Goal: Complete application form

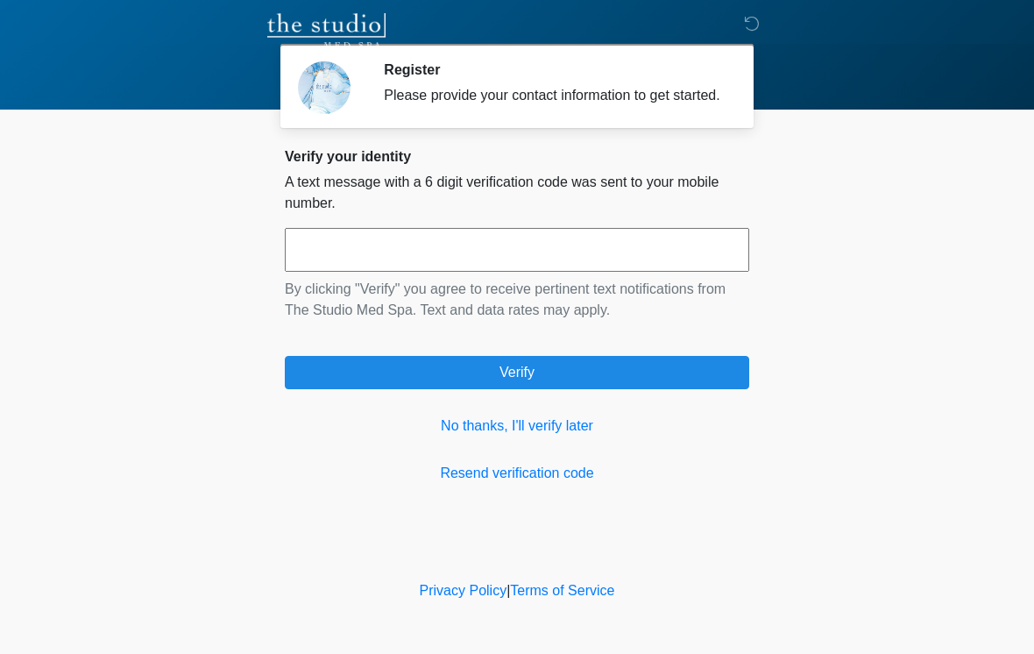
click at [593, 268] on input "text" at bounding box center [517, 250] width 465 height 44
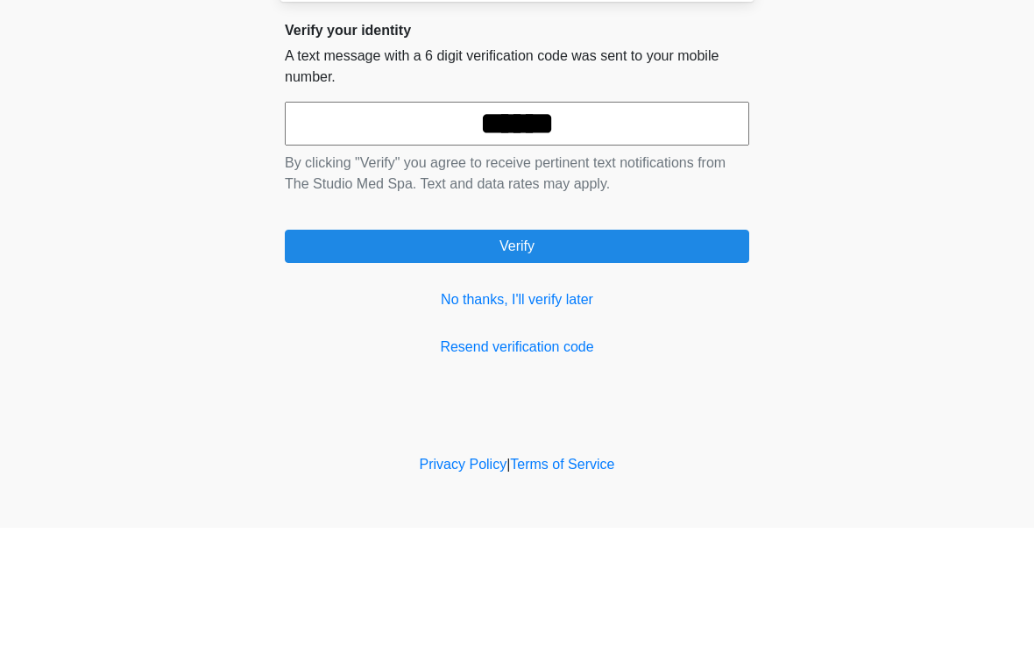
type input "******"
click at [566, 356] on button "Verify" at bounding box center [517, 372] width 465 height 33
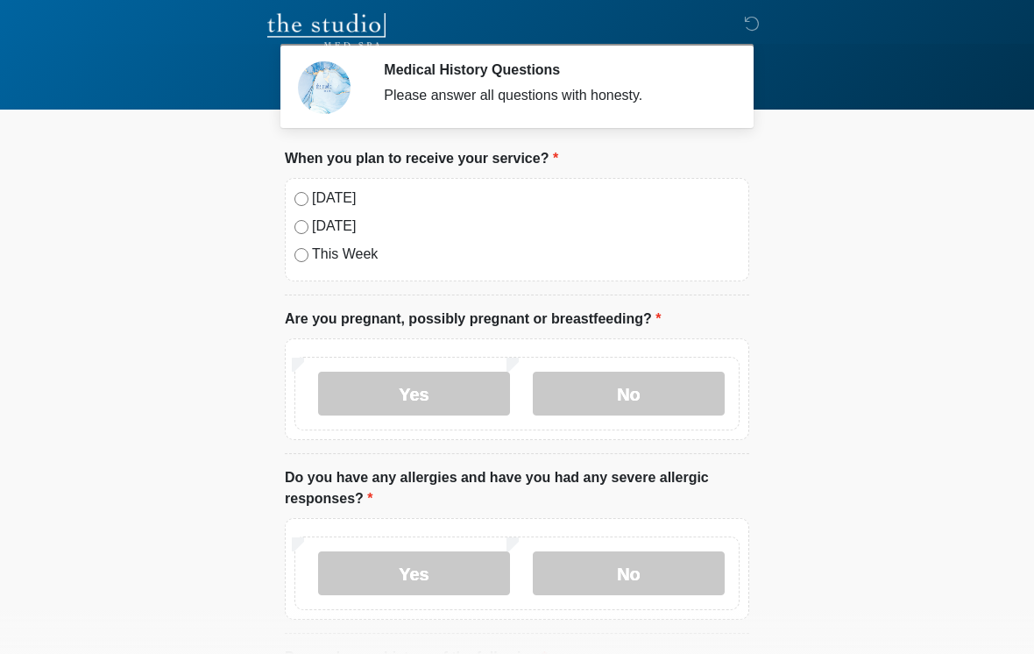
click at [313, 195] on label "Today" at bounding box center [526, 198] width 428 height 21
click at [641, 393] on label "No" at bounding box center [629, 394] width 192 height 44
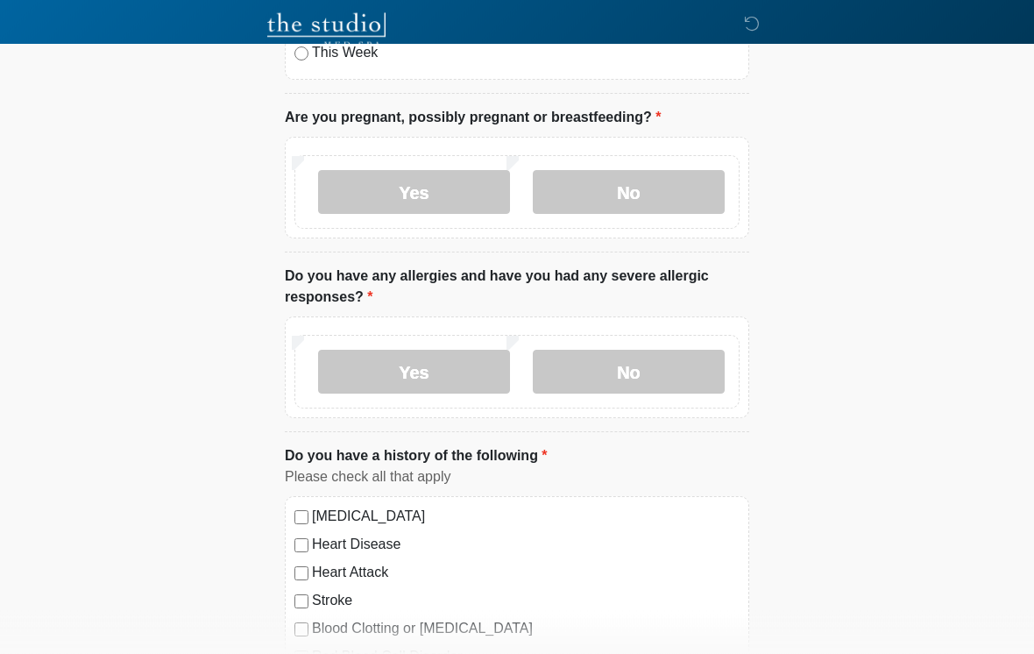
scroll to position [202, 0]
click at [652, 366] on label "No" at bounding box center [629, 372] width 192 height 44
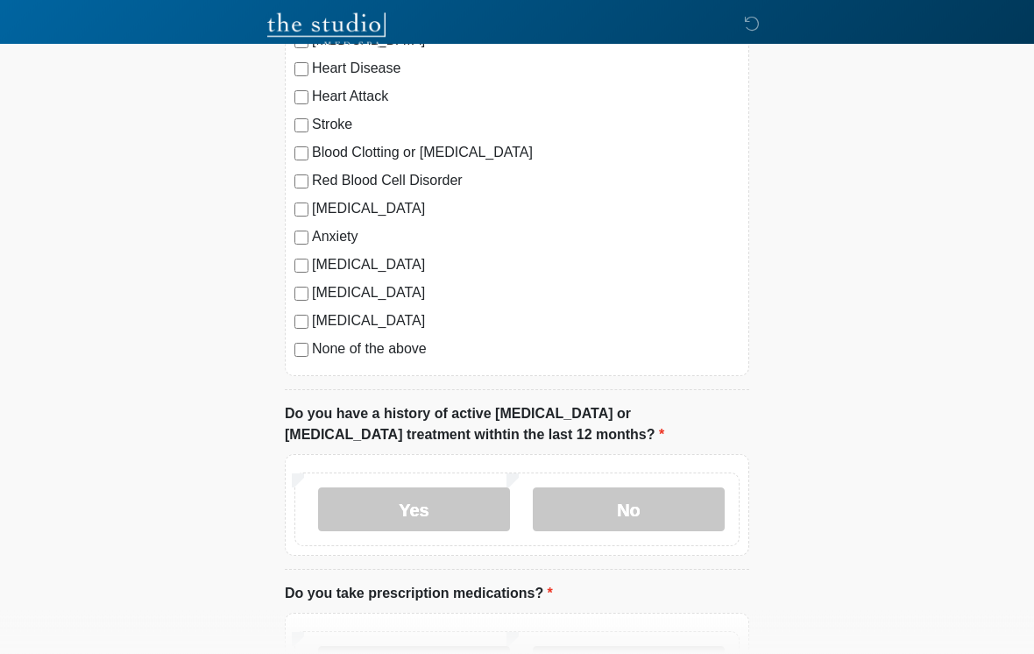
scroll to position [678, 0]
click at [651, 515] on label "No" at bounding box center [629, 509] width 192 height 44
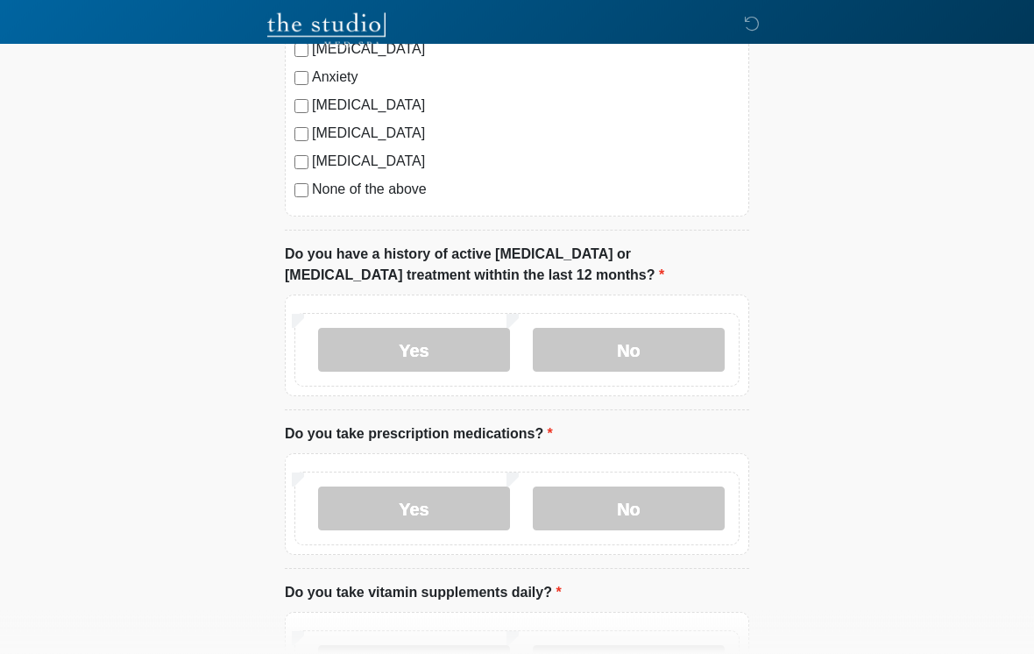
scroll to position [837, 0]
click at [455, 515] on label "Yes" at bounding box center [414, 508] width 192 height 44
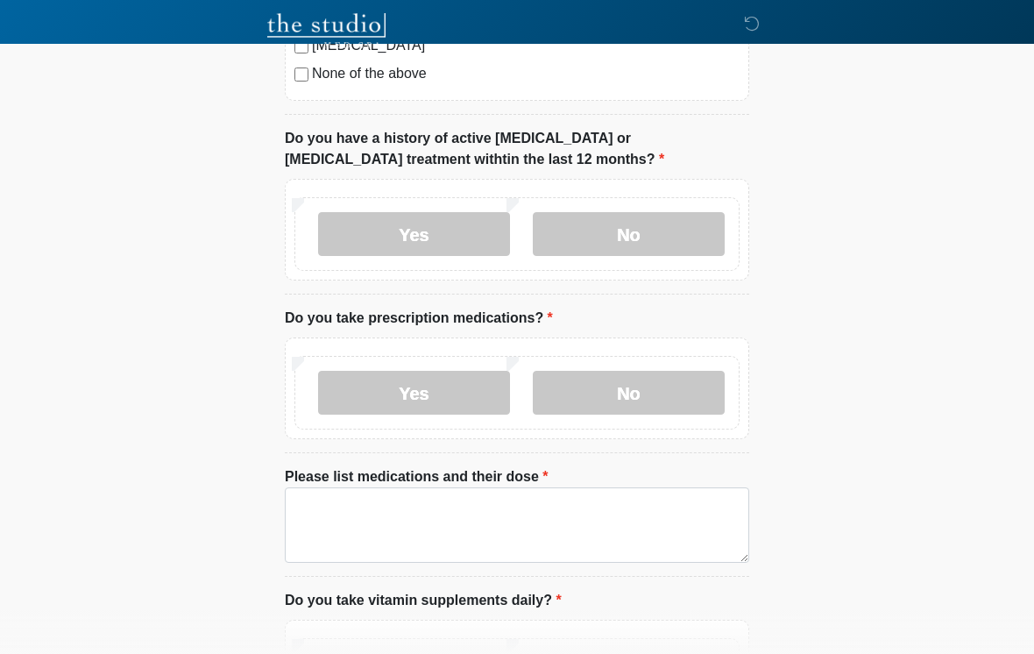
scroll to position [964, 0]
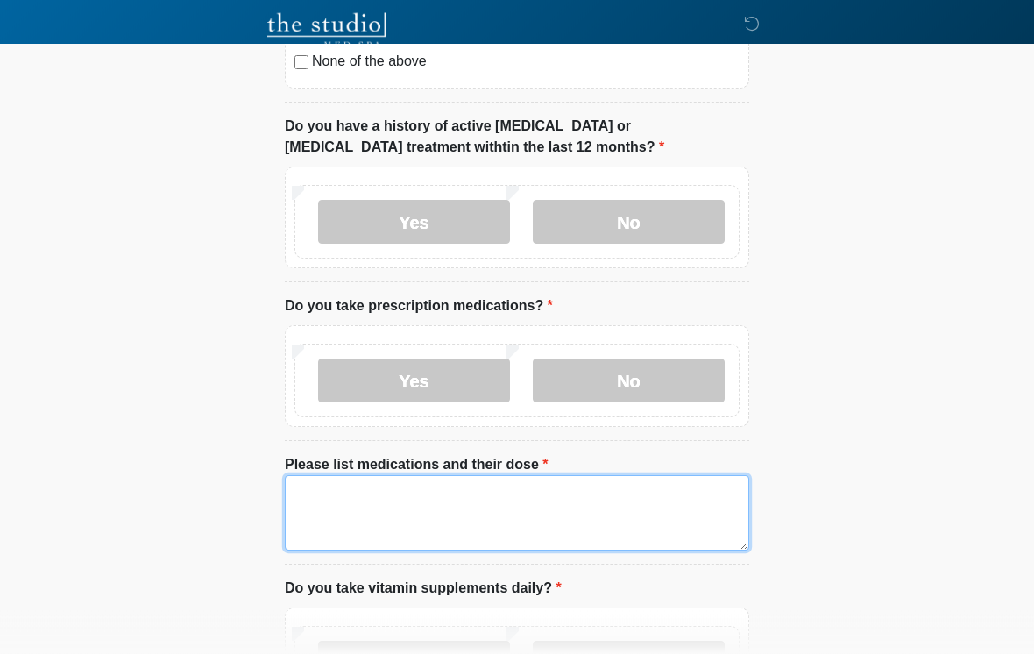
click at [608, 535] on textarea "Please list medications and their dose" at bounding box center [517, 513] width 465 height 75
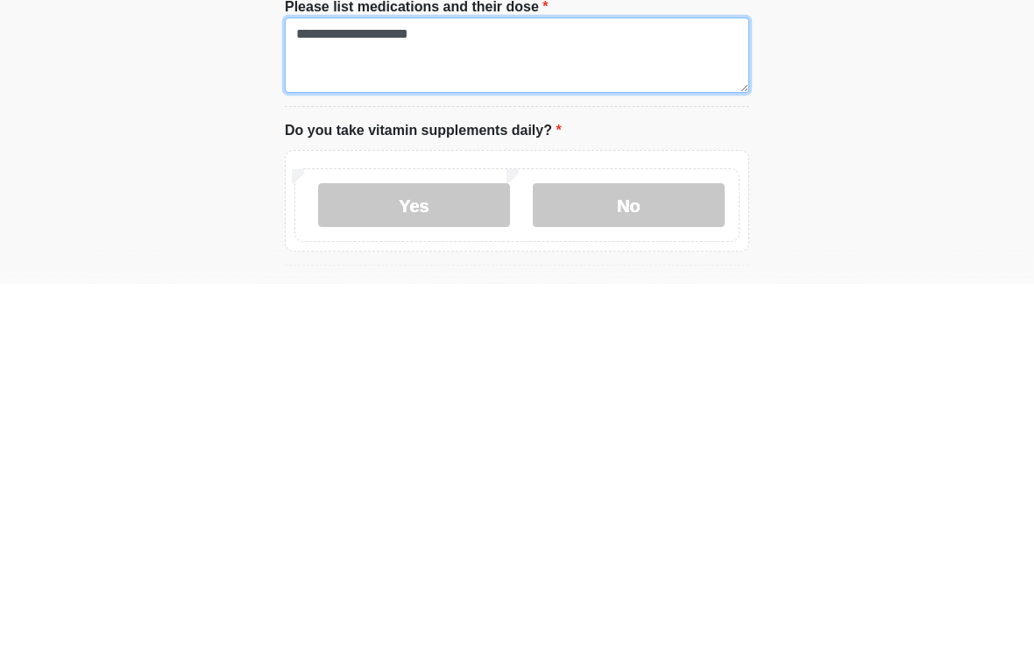
scroll to position [1070, 0]
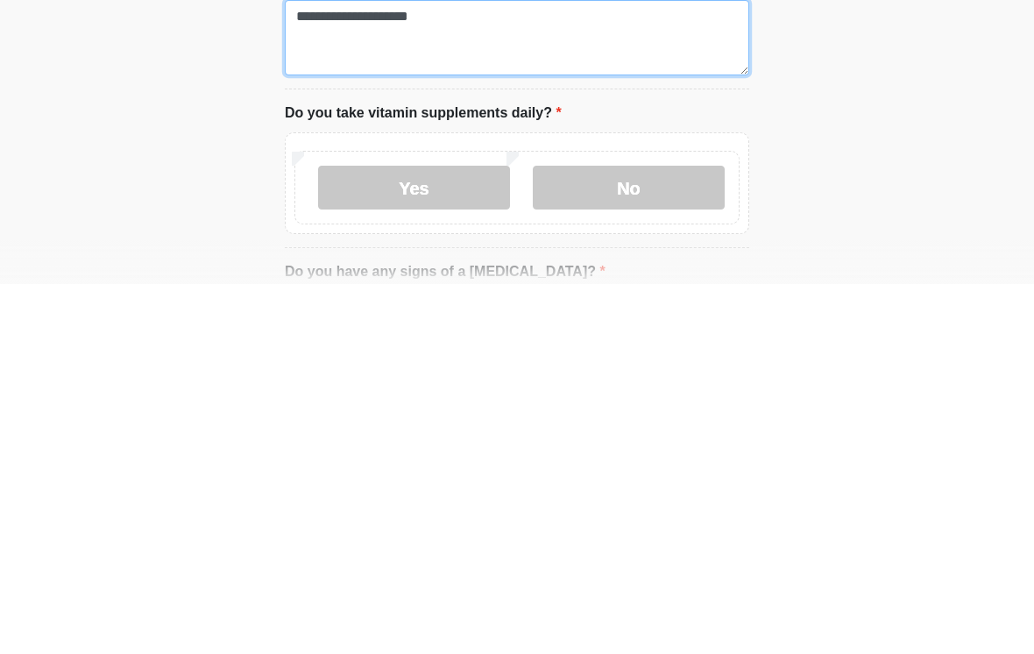
type textarea "**********"
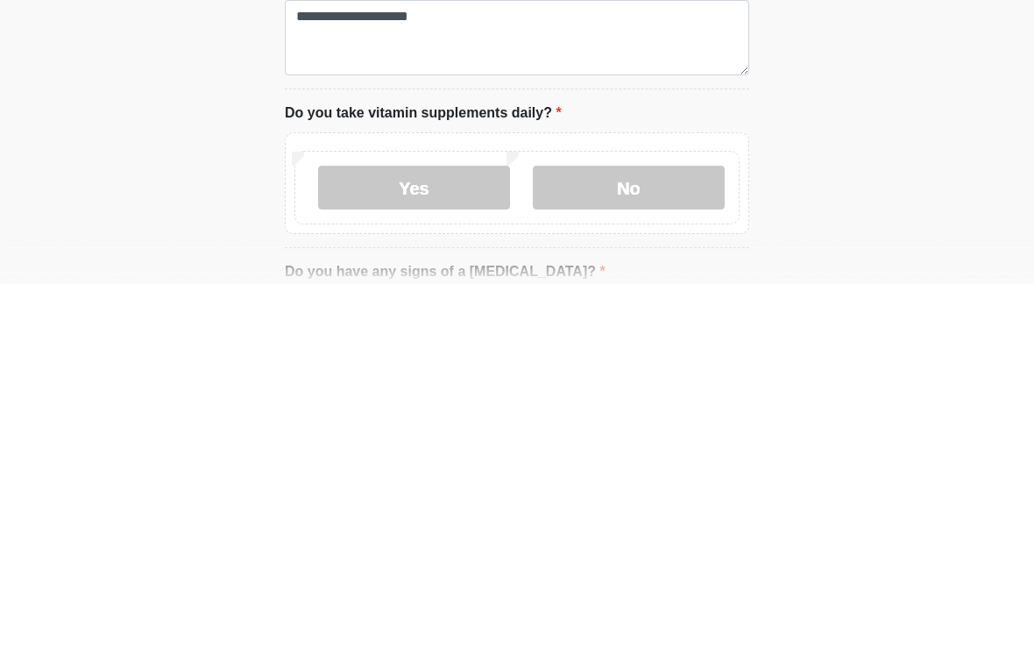
click at [463, 536] on label "Yes" at bounding box center [414, 558] width 192 height 44
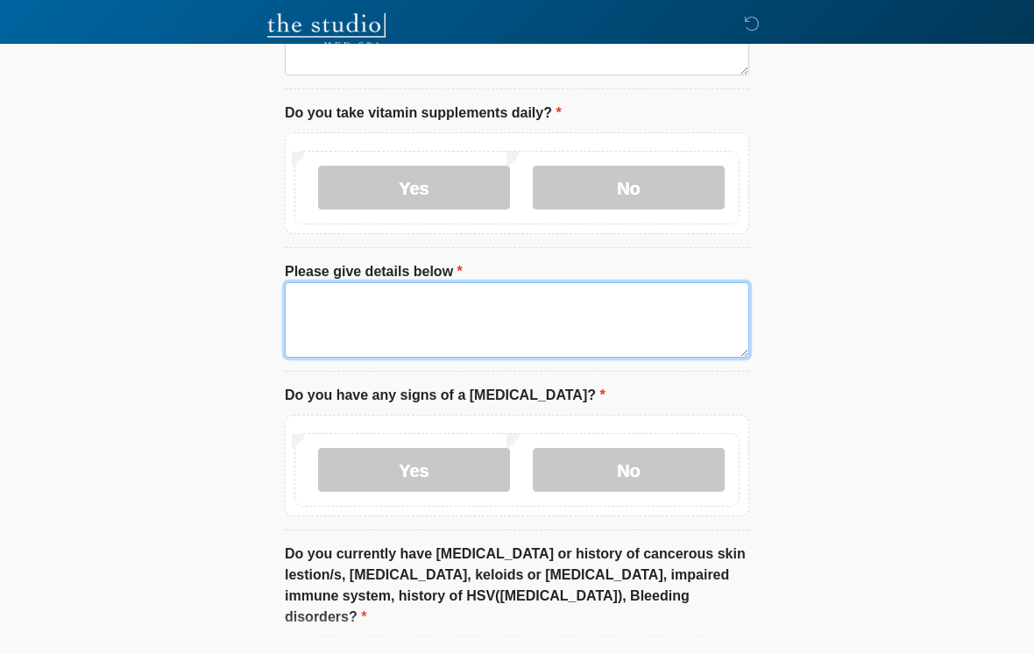
click at [489, 302] on textarea "Please give details below" at bounding box center [517, 319] width 465 height 75
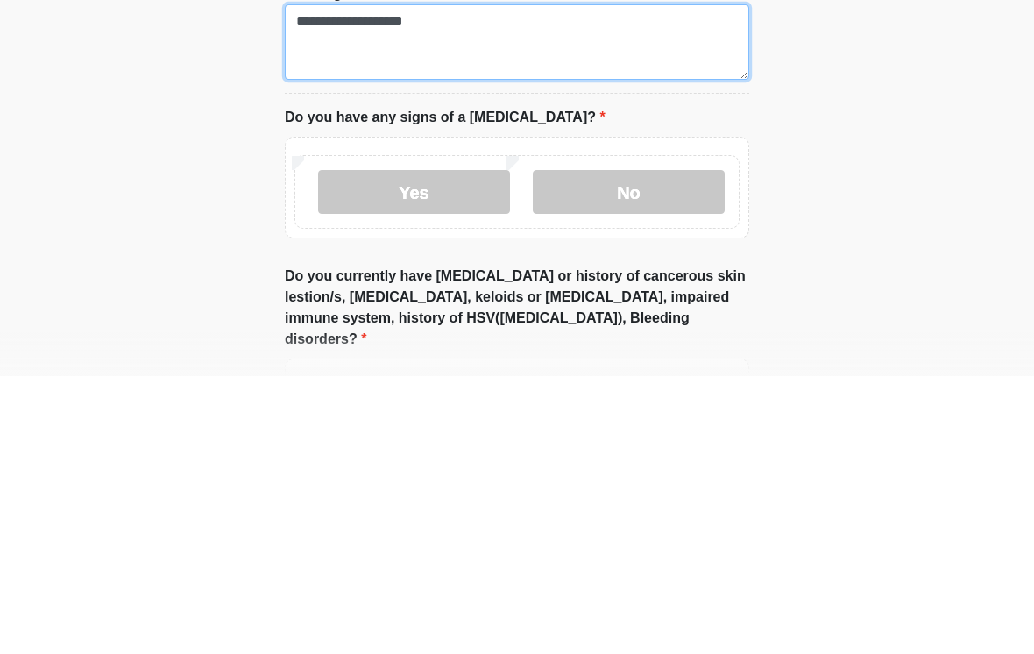
type textarea "**********"
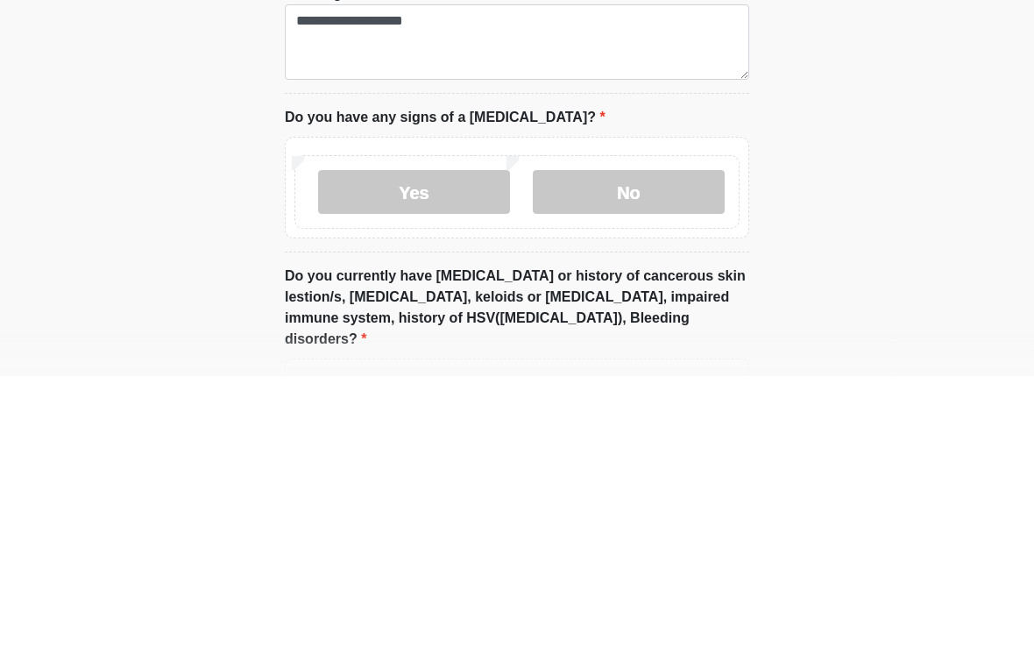
click at [646, 448] on label "No" at bounding box center [629, 470] width 192 height 44
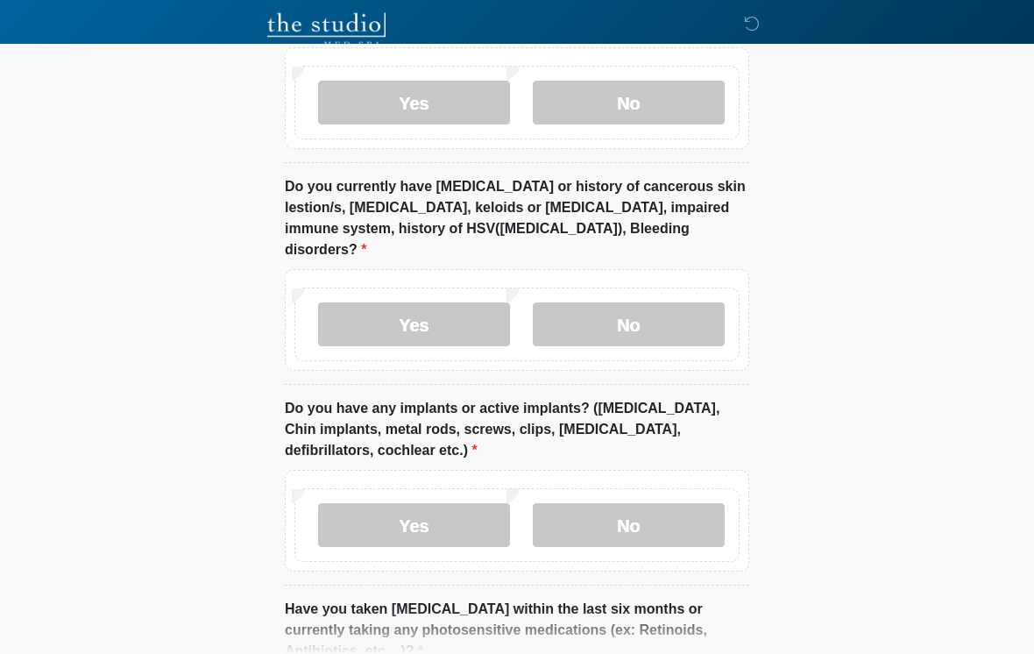
scroll to position [1807, 0]
click at [674, 503] on label "No" at bounding box center [629, 525] width 192 height 44
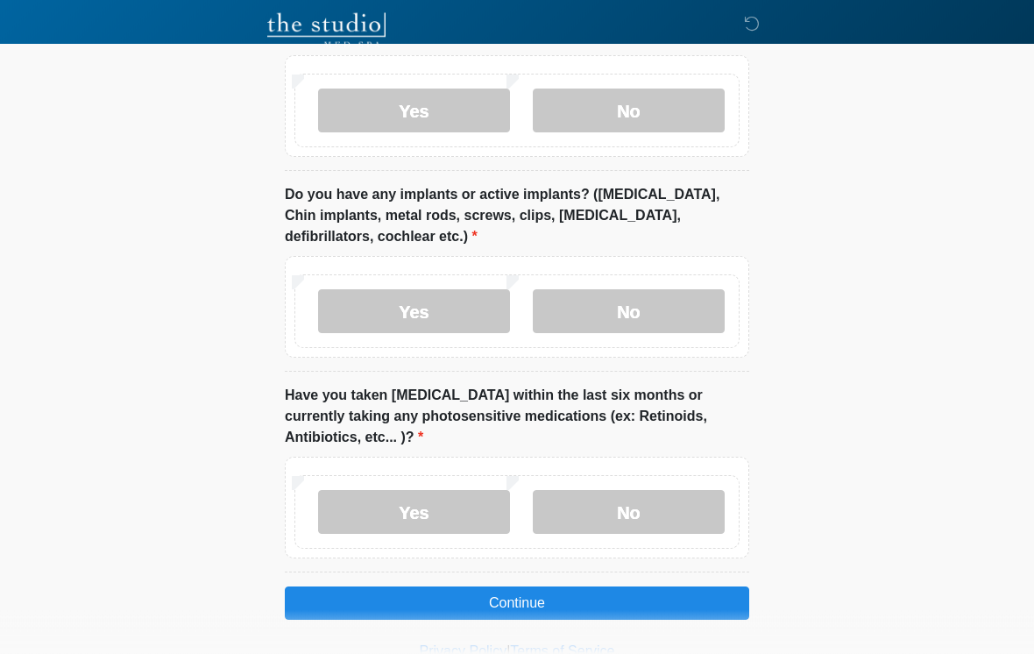
scroll to position [2028, 0]
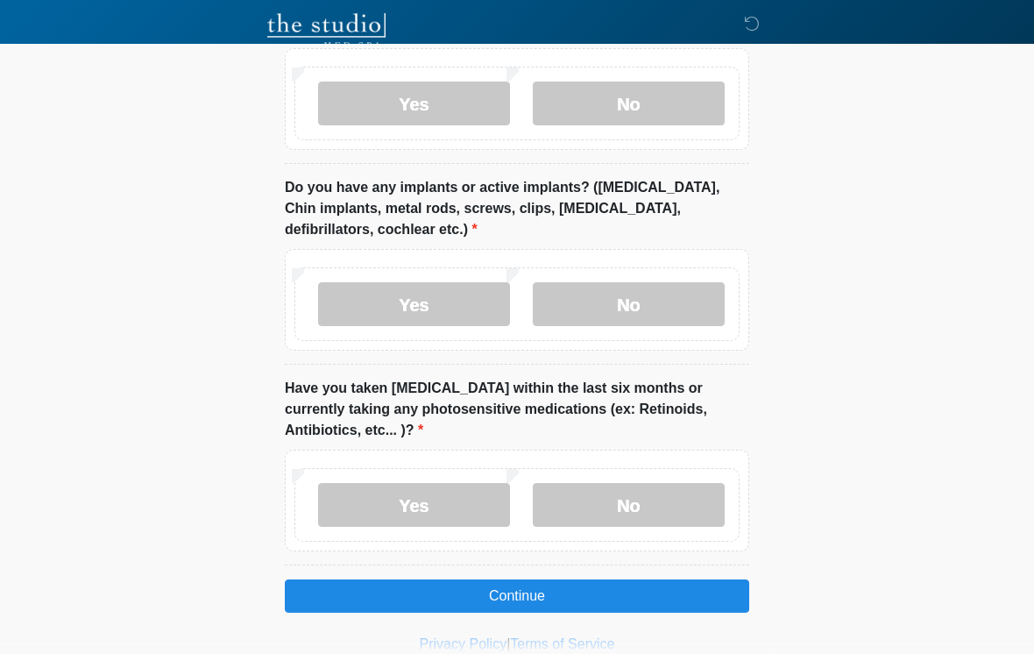
click at [668, 485] on label "No" at bounding box center [629, 505] width 192 height 44
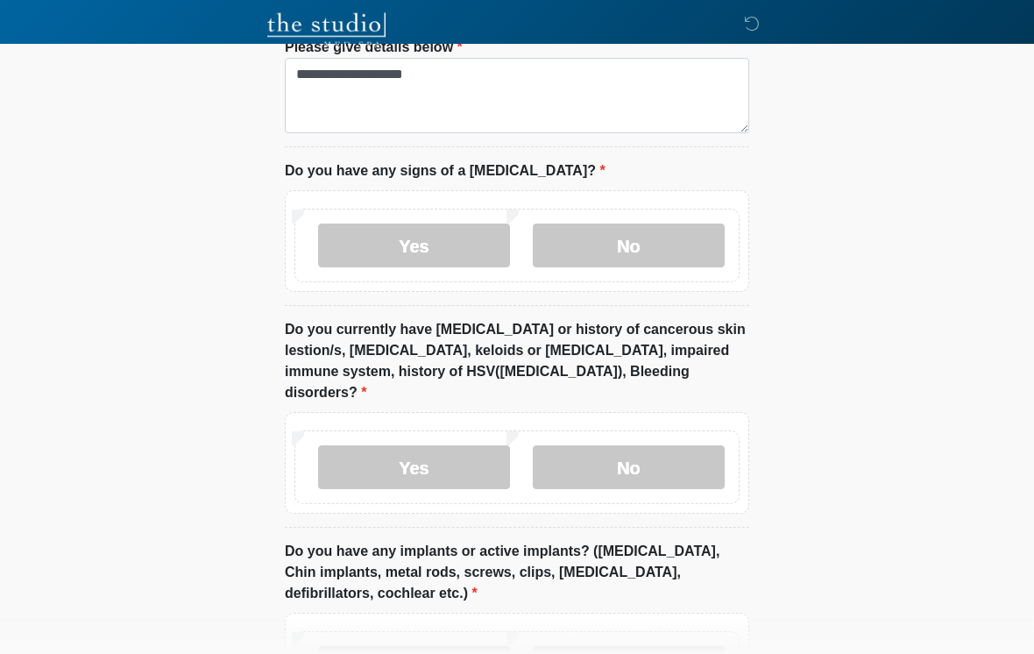
scroll to position [1667, 0]
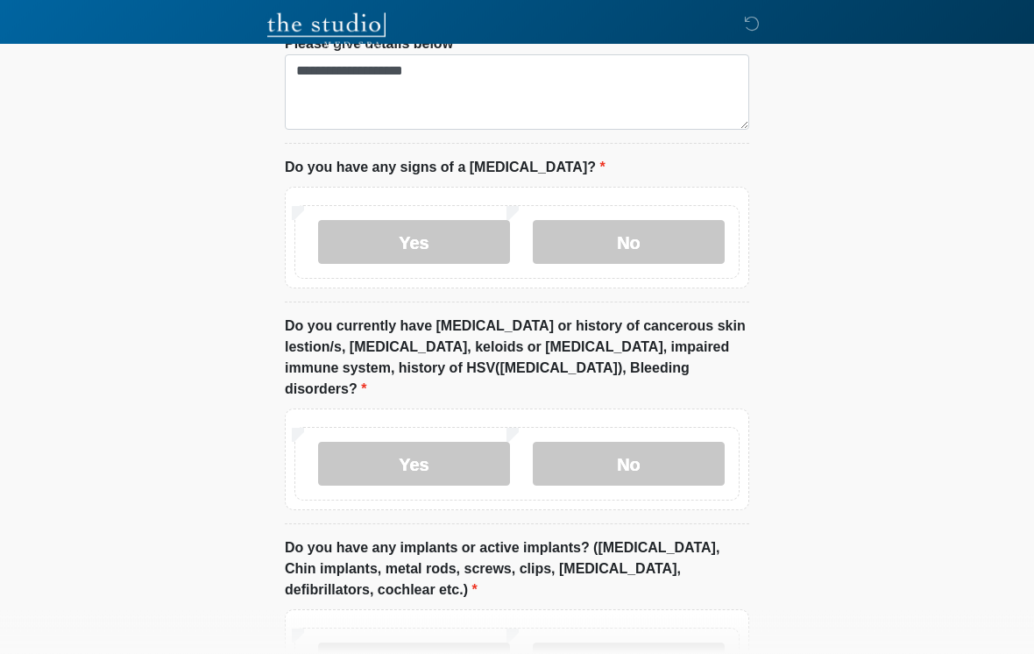
click at [477, 443] on label "Yes" at bounding box center [414, 465] width 192 height 44
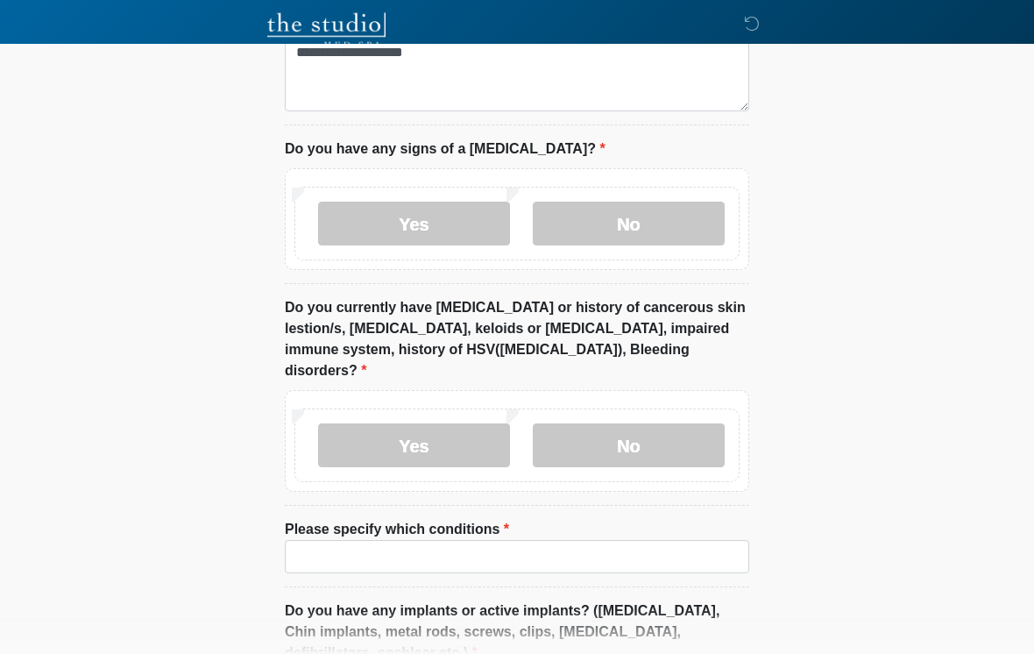
scroll to position [1718, 0]
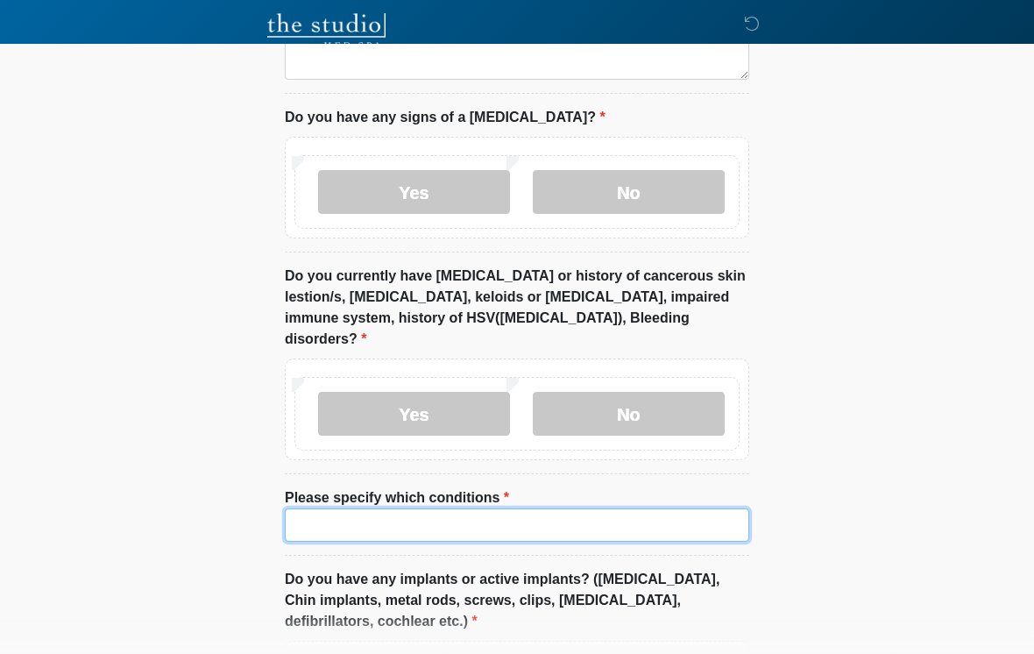
click at [613, 508] on input "Please specify which conditions" at bounding box center [517, 524] width 465 height 33
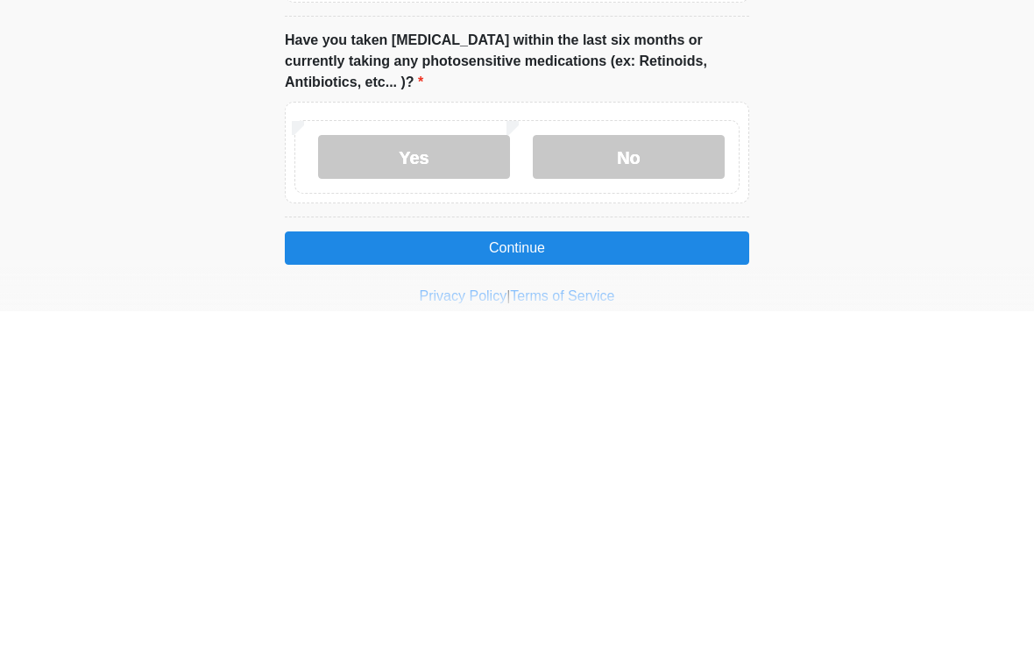
type input "******"
click at [675, 574] on button "Continue" at bounding box center [517, 590] width 465 height 33
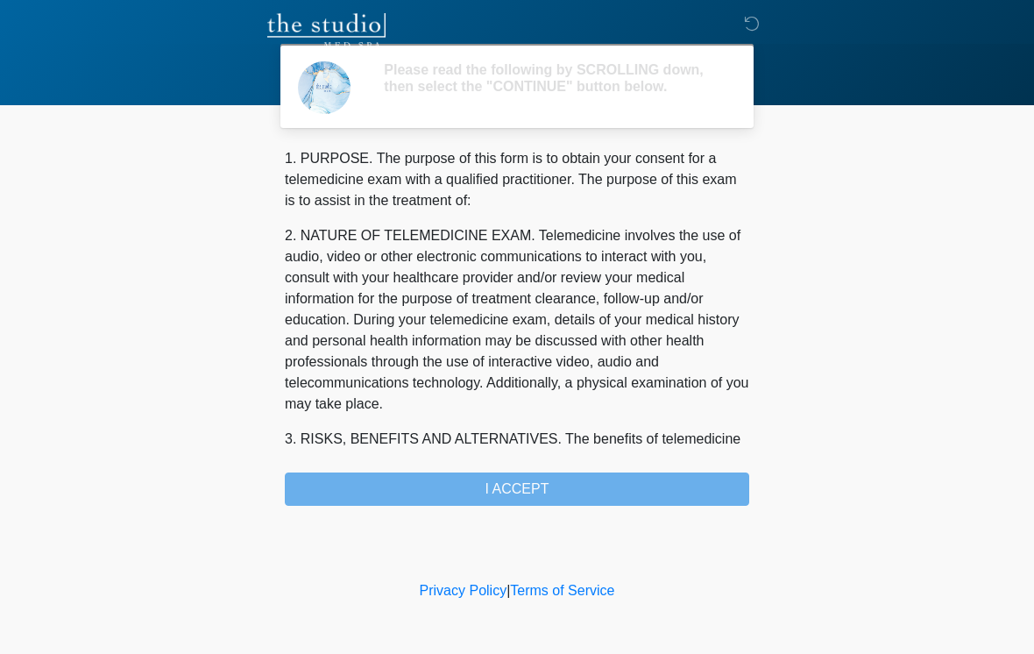
scroll to position [0, 0]
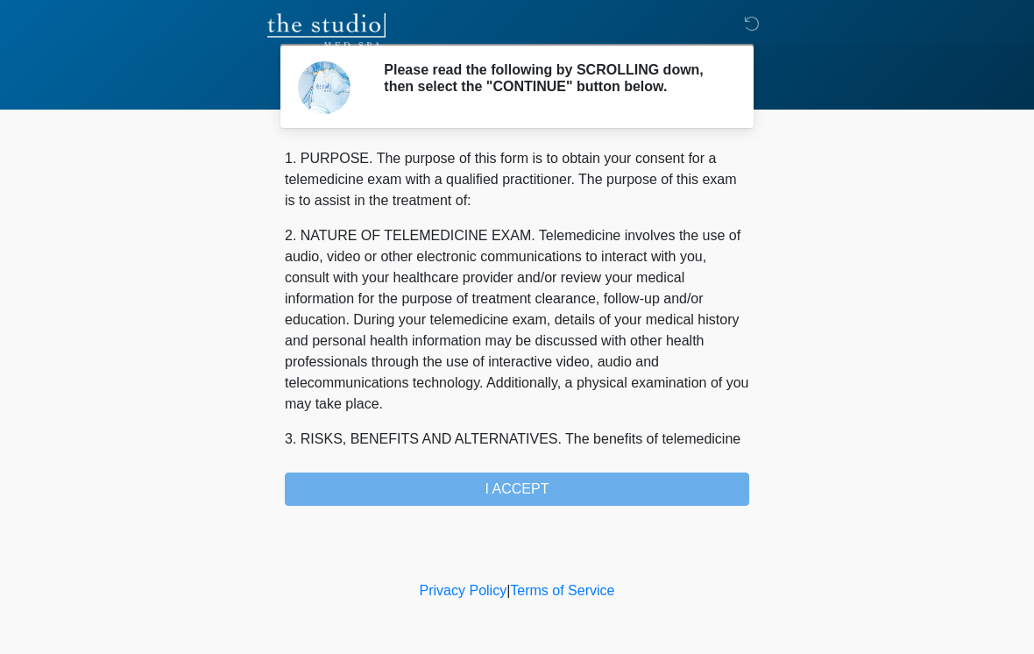
click at [586, 506] on div "1. PURPOSE. The purpose of this form is to obtain your consent for a telemedici…" at bounding box center [517, 327] width 465 height 358
click at [601, 504] on div "1. PURPOSE. The purpose of this form is to obtain your consent for a telemedici…" at bounding box center [517, 327] width 465 height 358
click at [557, 495] on div "1. PURPOSE. The purpose of this form is to obtain your consent for a telemedici…" at bounding box center [517, 327] width 465 height 358
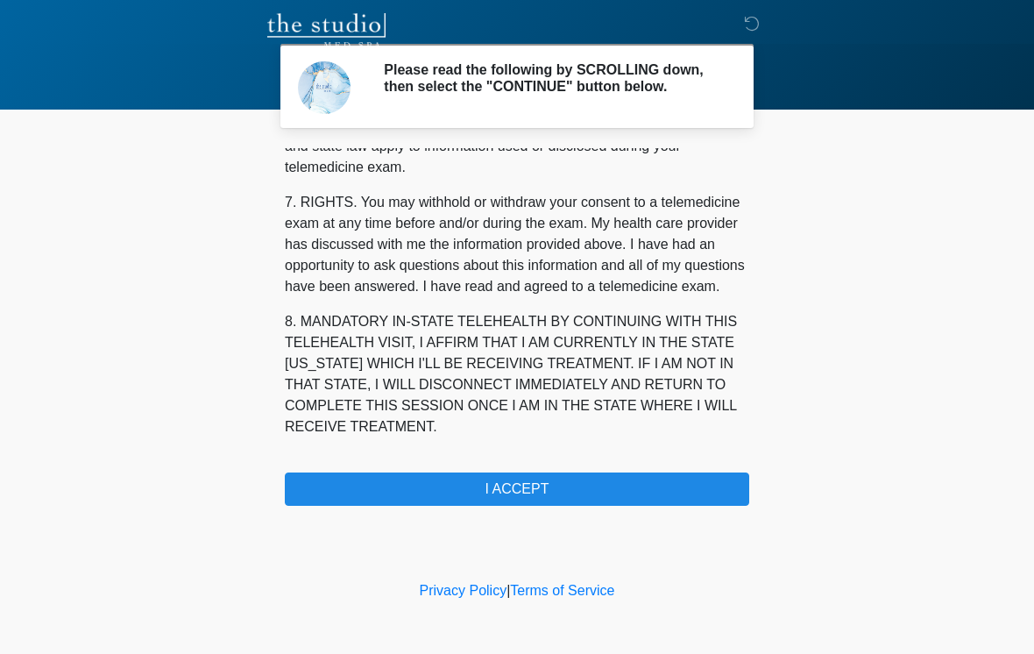
scroll to position [735, 0]
click at [604, 502] on button "I ACCEPT" at bounding box center [517, 488] width 465 height 33
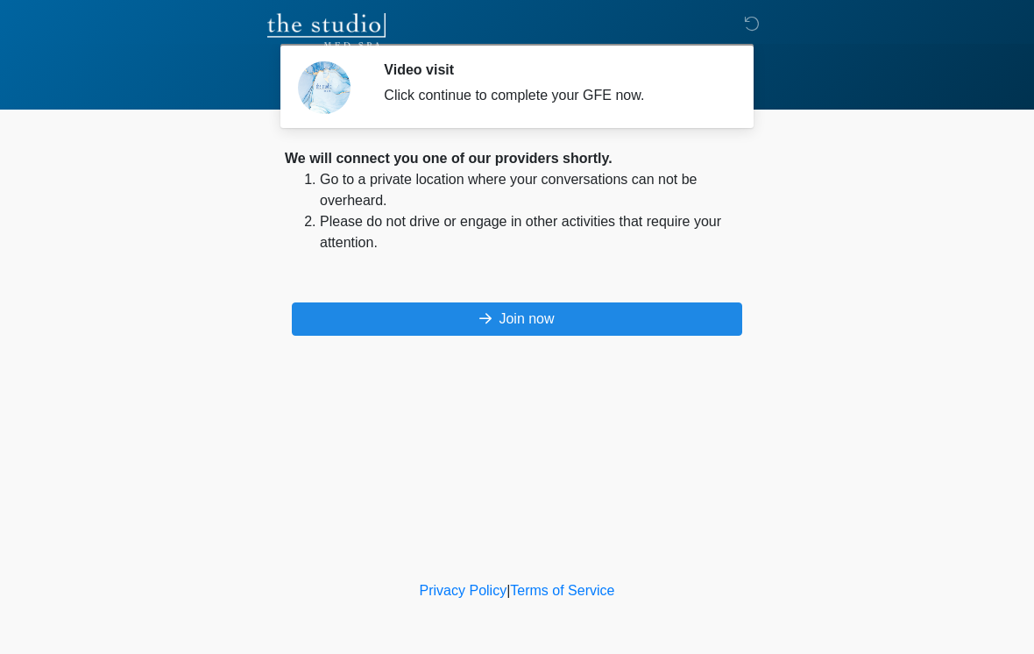
click at [616, 321] on button "Join now" at bounding box center [517, 318] width 451 height 33
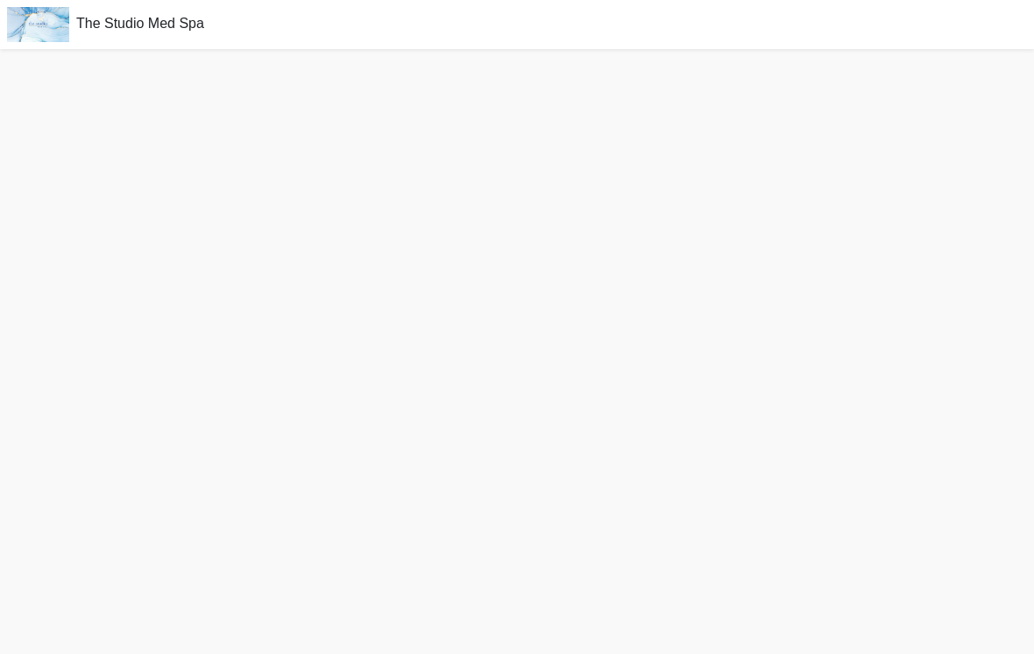
scroll to position [5, 0]
click at [1000, 2] on div "The Studio Med Spa" at bounding box center [517, 19] width 1034 height 49
